Goal: Book appointment/travel/reservation

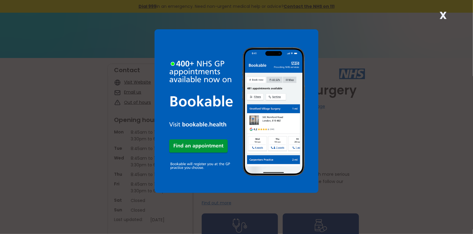
click at [199, 145] on img at bounding box center [237, 111] width 164 height 164
click at [440, 15] on strong "X" at bounding box center [443, 15] width 7 height 15
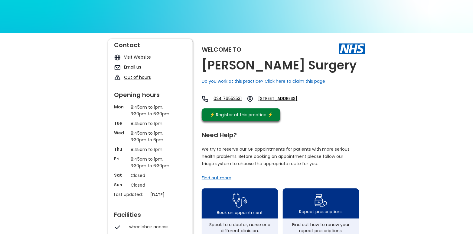
scroll to position [91, 0]
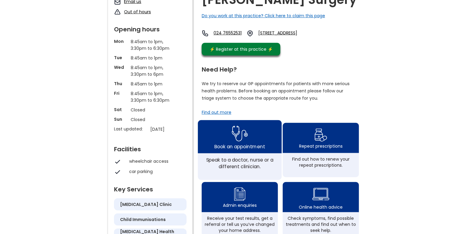
click at [217, 144] on div "Book an appointment" at bounding box center [240, 136] width 84 height 33
click at [235, 149] on div "Book an appointment" at bounding box center [239, 147] width 50 height 7
